Goal: Task Accomplishment & Management: Manage account settings

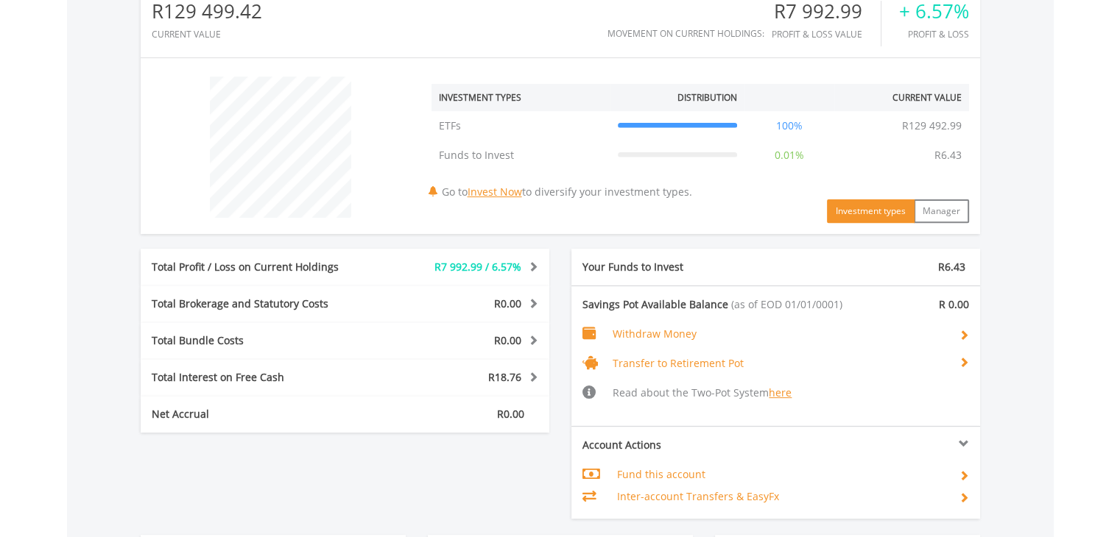
scroll to position [589, 0]
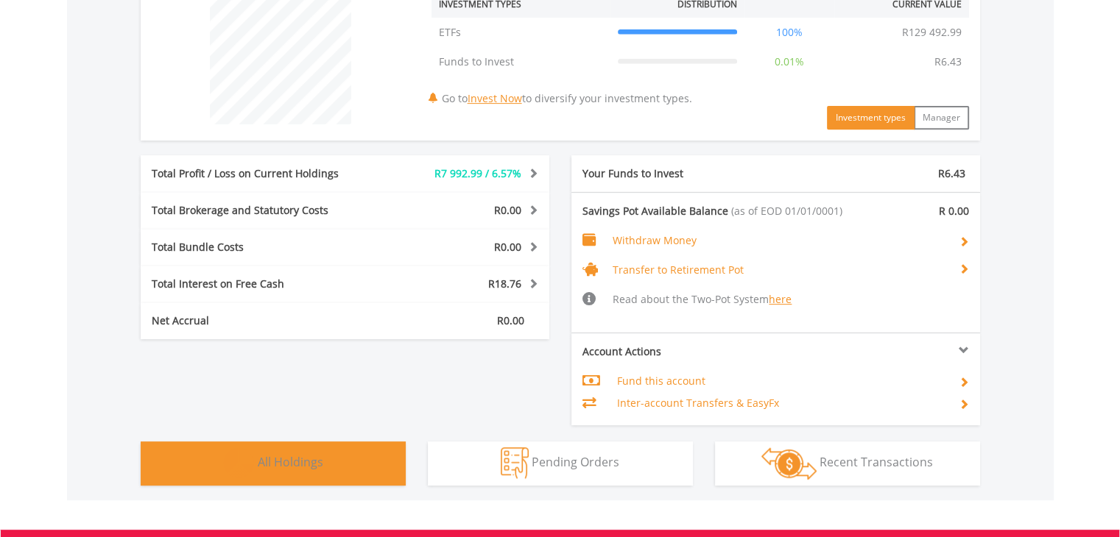
click at [261, 470] on button "Holdings All Holdings" at bounding box center [273, 464] width 265 height 44
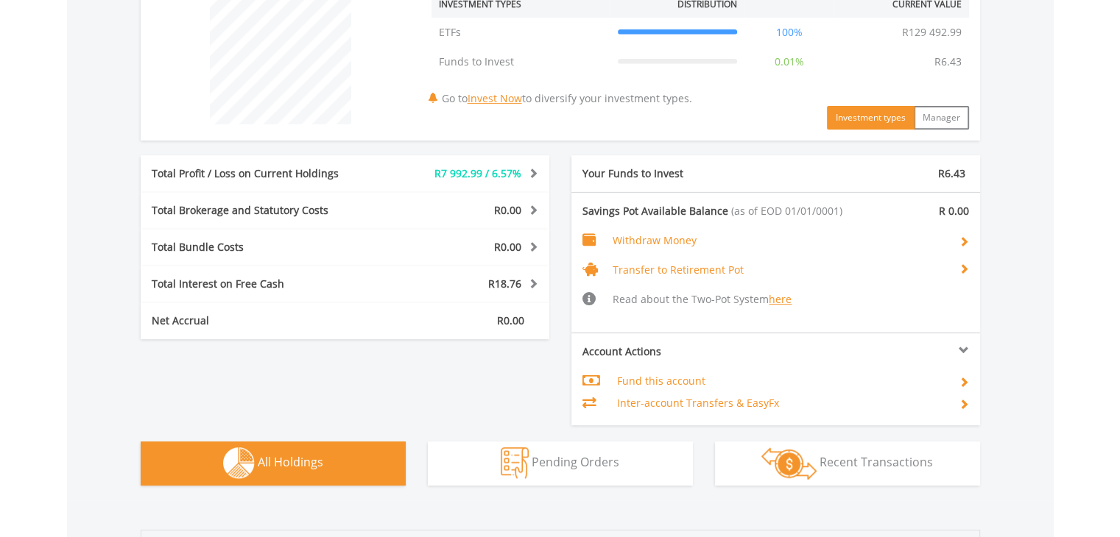
scroll to position [1000, 0]
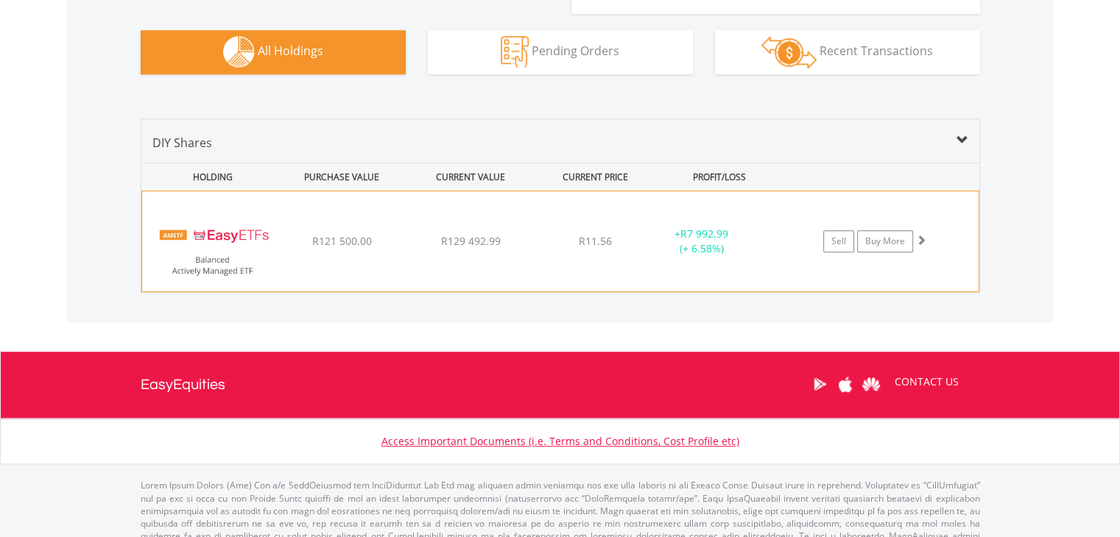
click at [920, 244] on span at bounding box center [921, 240] width 10 height 10
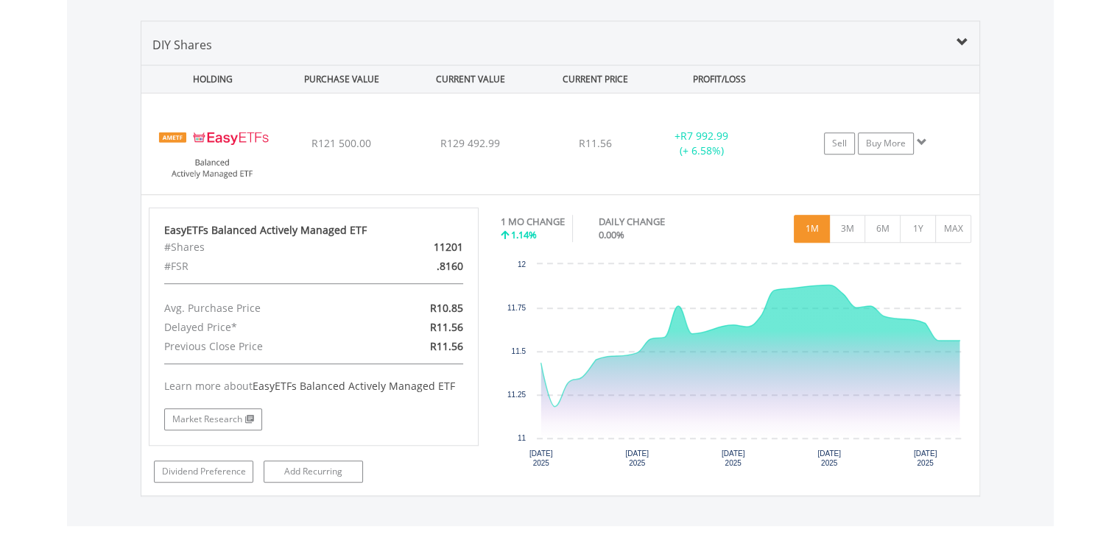
scroll to position [1148, 0]
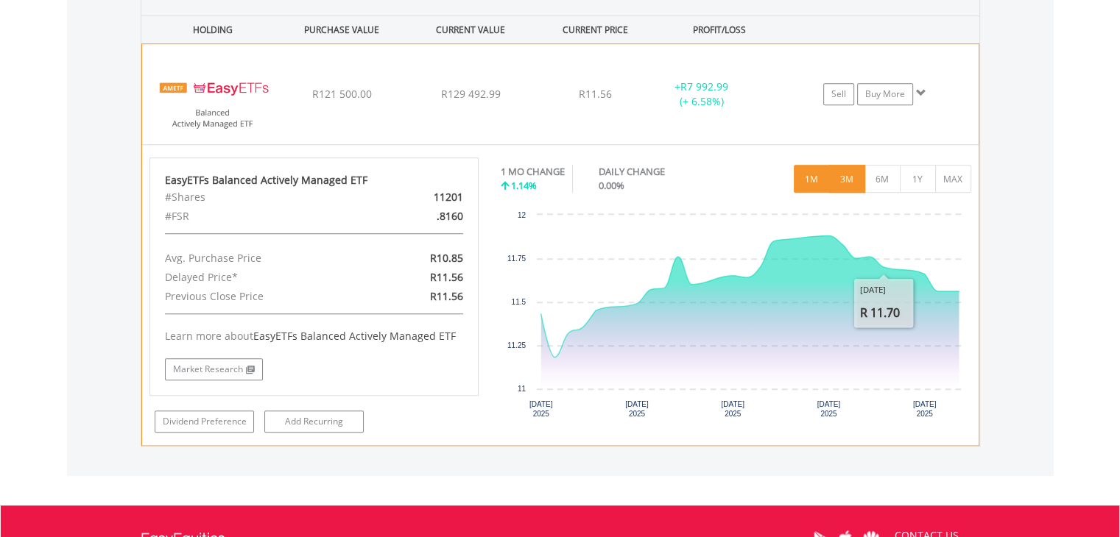
click at [842, 182] on button "3M" at bounding box center [847, 179] width 36 height 28
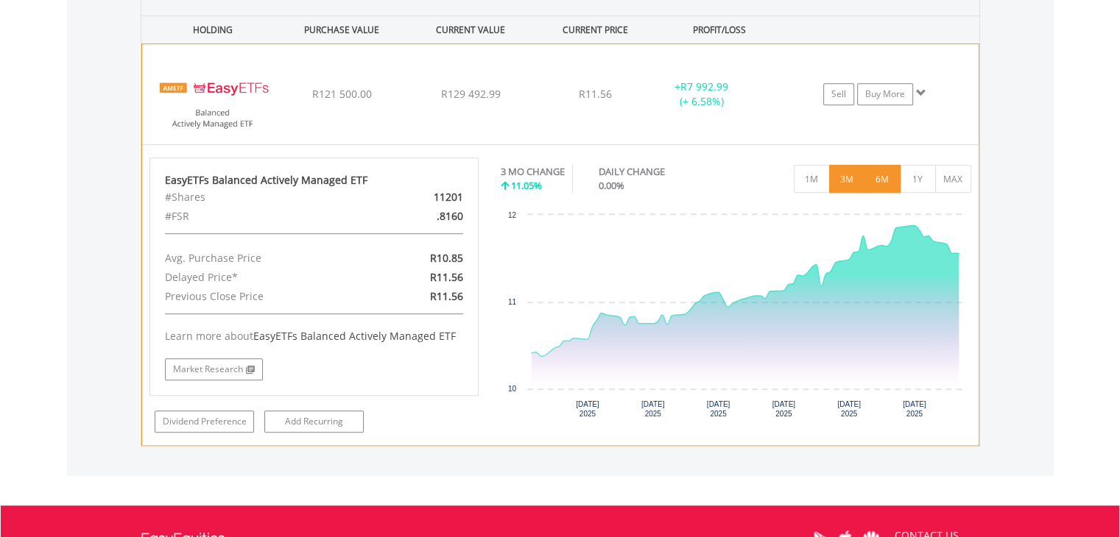
click at [876, 174] on button "6M" at bounding box center [882, 179] width 36 height 28
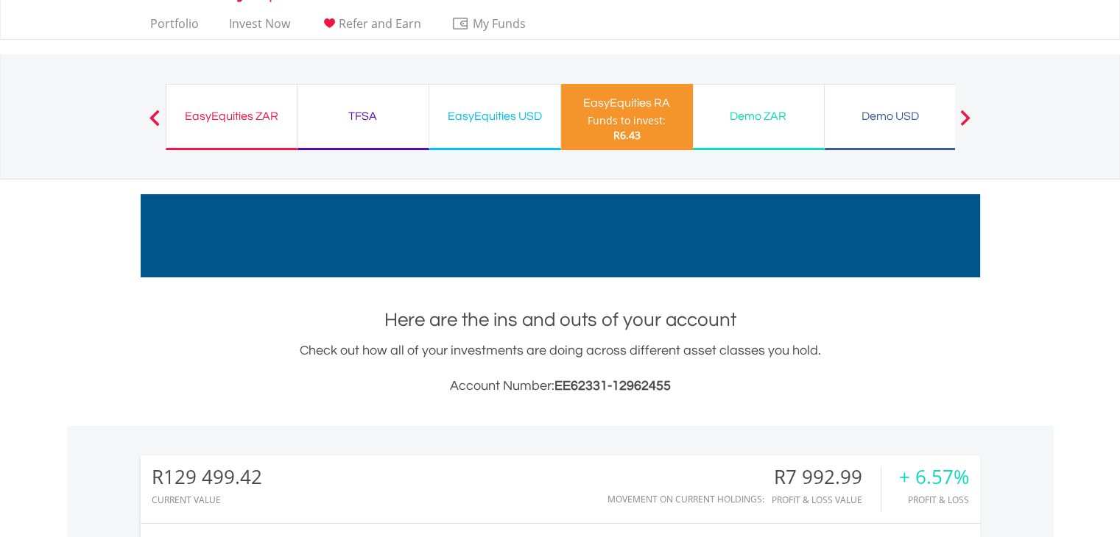
scroll to position [0, 0]
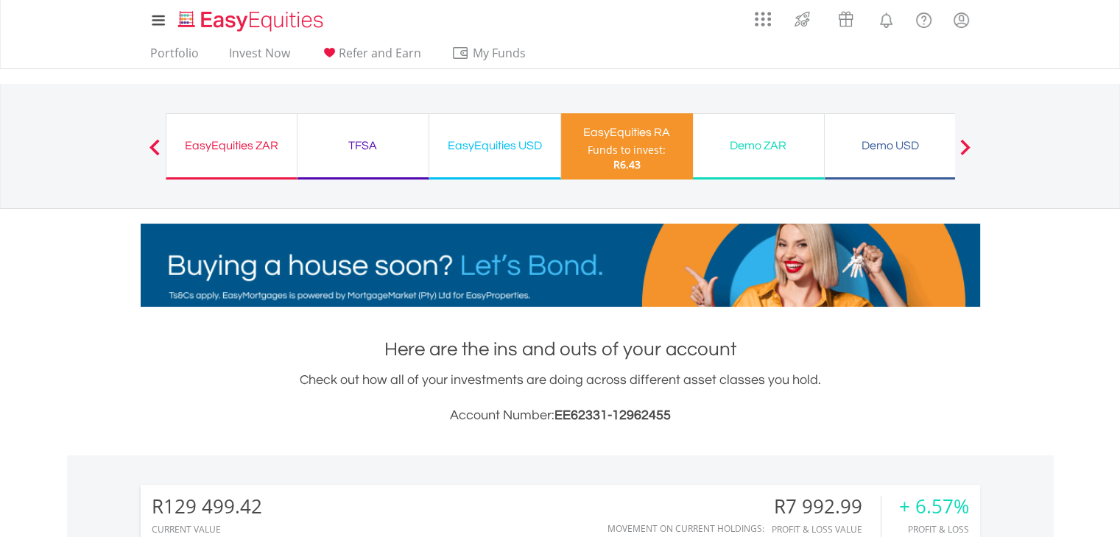
click at [873, 144] on div "Demo USD" at bounding box center [889, 145] width 113 height 21
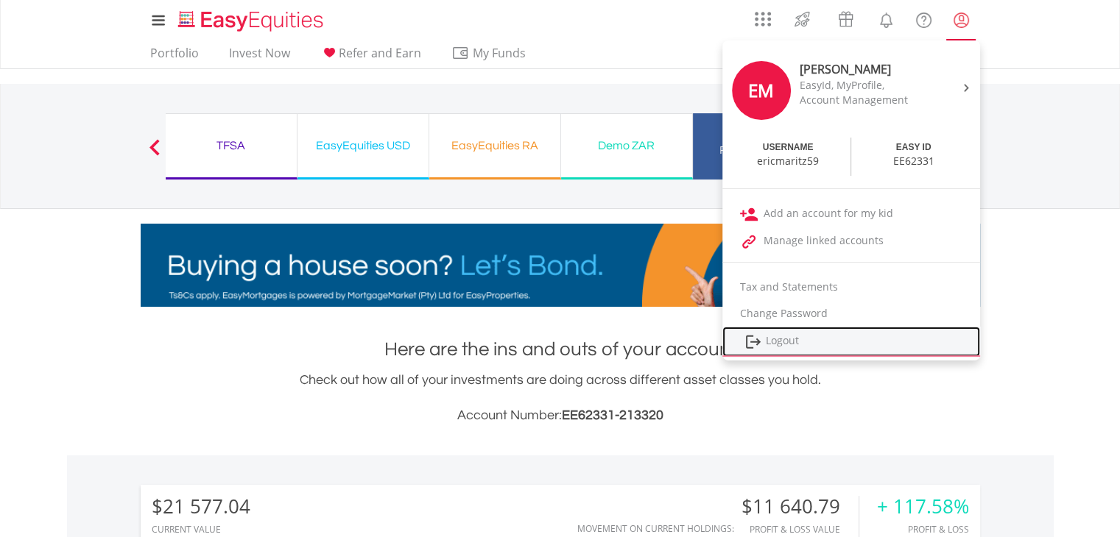
click at [772, 340] on link "Logout" at bounding box center [851, 342] width 258 height 30
